Goal: Information Seeking & Learning: Compare options

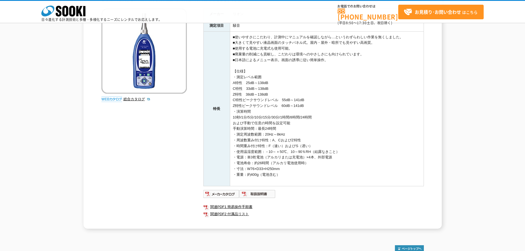
scroll to position [83, 0]
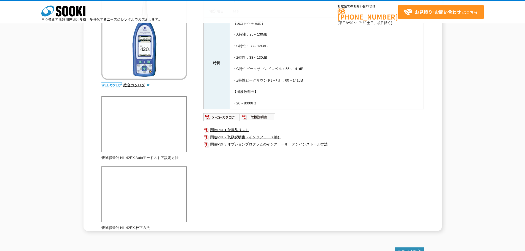
scroll to position [55, 0]
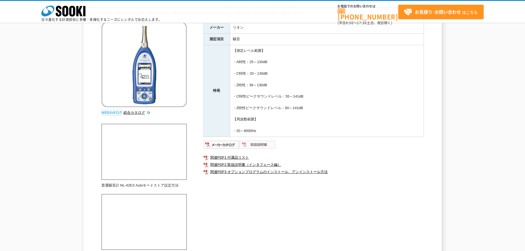
click at [249, 144] on img at bounding box center [257, 144] width 36 height 9
click at [263, 142] on img at bounding box center [257, 144] width 36 height 9
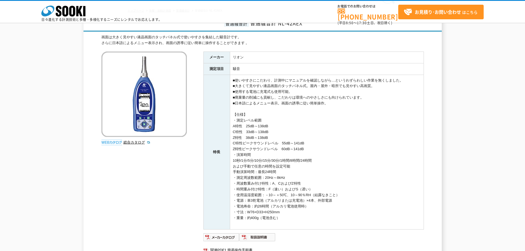
scroll to position [83, 0]
